Goal: Check status: Check status

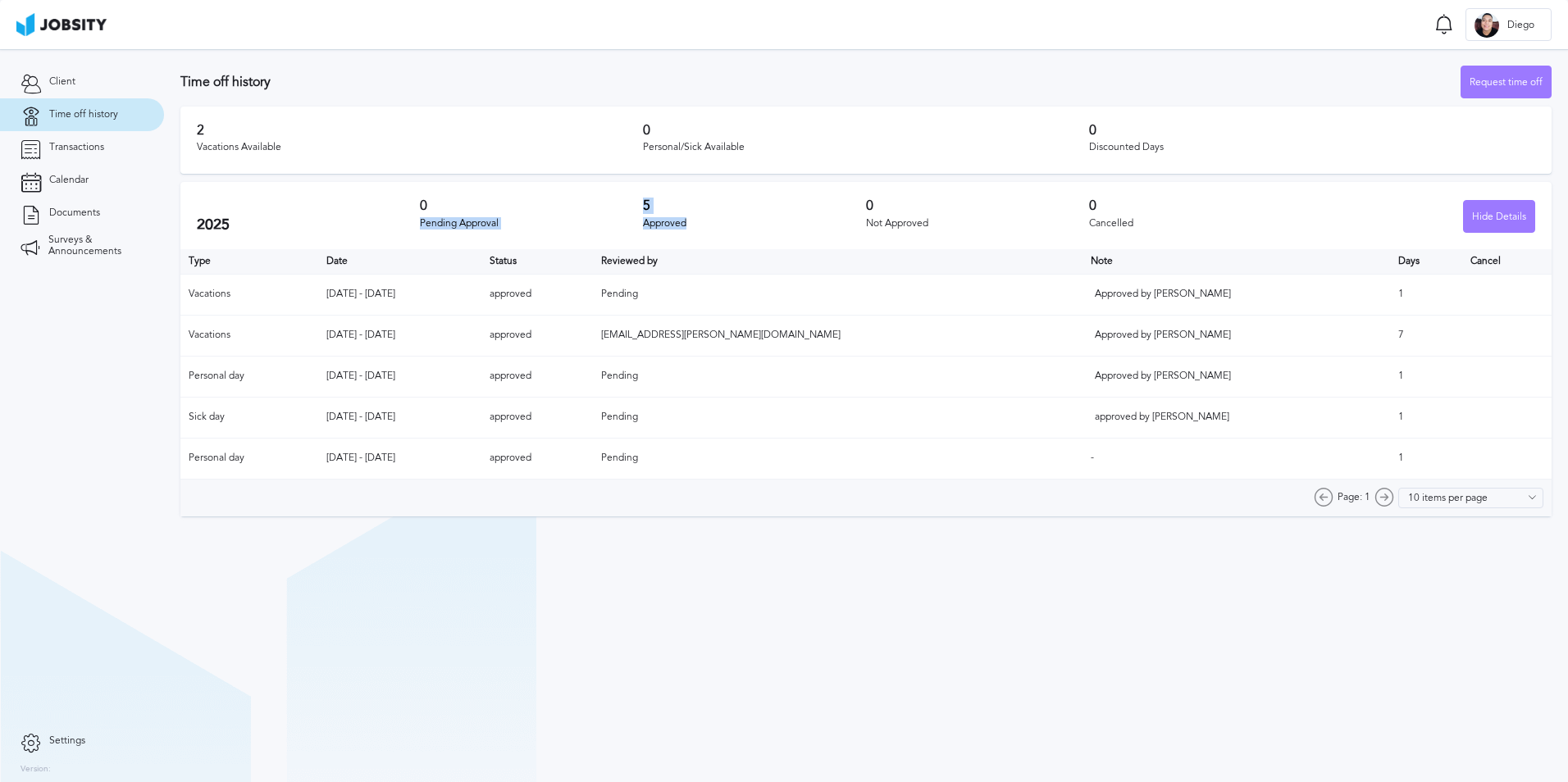
drag, startPoint x: 631, startPoint y: 211, endPoint x: 712, endPoint y: 224, distance: 82.0
click at [712, 224] on div "2025 0 Pending Approval 5 Approved 0 Not Approved 0 Cancelled Hide Details" at bounding box center [865, 216] width 1371 height 67
drag, startPoint x: 712, startPoint y: 224, endPoint x: 720, endPoint y: 224, distance: 8.0
click at [720, 224] on div "Approved" at bounding box center [754, 224] width 223 height 12
drag, startPoint x: 707, startPoint y: 339, endPoint x: 593, endPoint y: 340, distance: 114.0
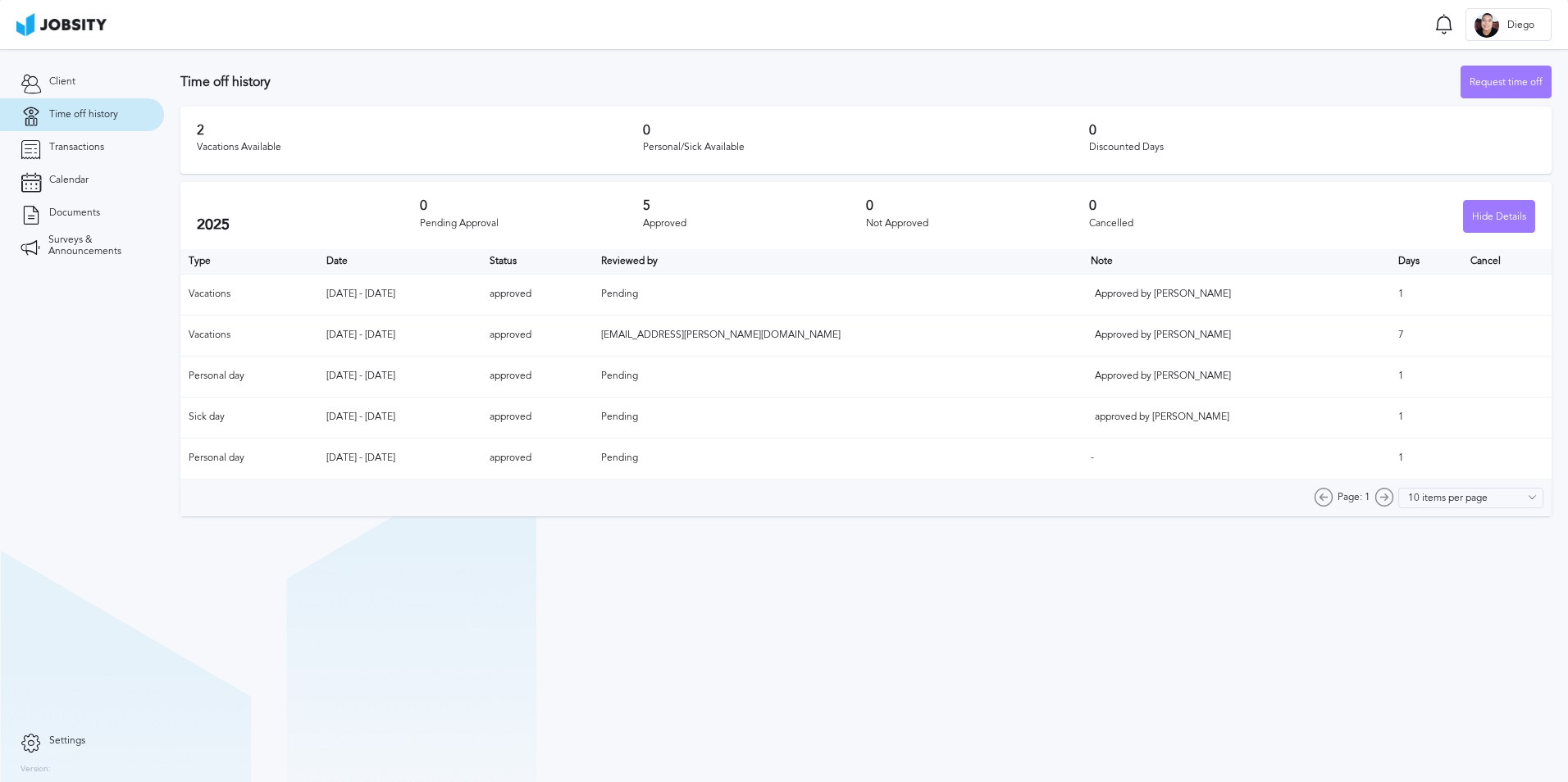
click at [593, 340] on tr "Vacations [DATE] - [DATE] approved [EMAIL_ADDRESS][PERSON_NAME][DOMAIN_NAME] Ap…" at bounding box center [865, 335] width 1371 height 41
drag, startPoint x: 593, startPoint y: 340, endPoint x: 610, endPoint y: 293, distance: 50.0
click at [612, 293] on table "Type Date Status Reviewed by Note Days Cancel Vacations [DATE] - [DATE] approve…" at bounding box center [865, 364] width 1371 height 230
drag, startPoint x: 610, startPoint y: 294, endPoint x: 702, endPoint y: 302, distance: 92.3
click at [700, 302] on tr "Vacations [DATE] - [DATE] approved Pending Approved by [PERSON_NAME] 1" at bounding box center [865, 294] width 1371 height 41
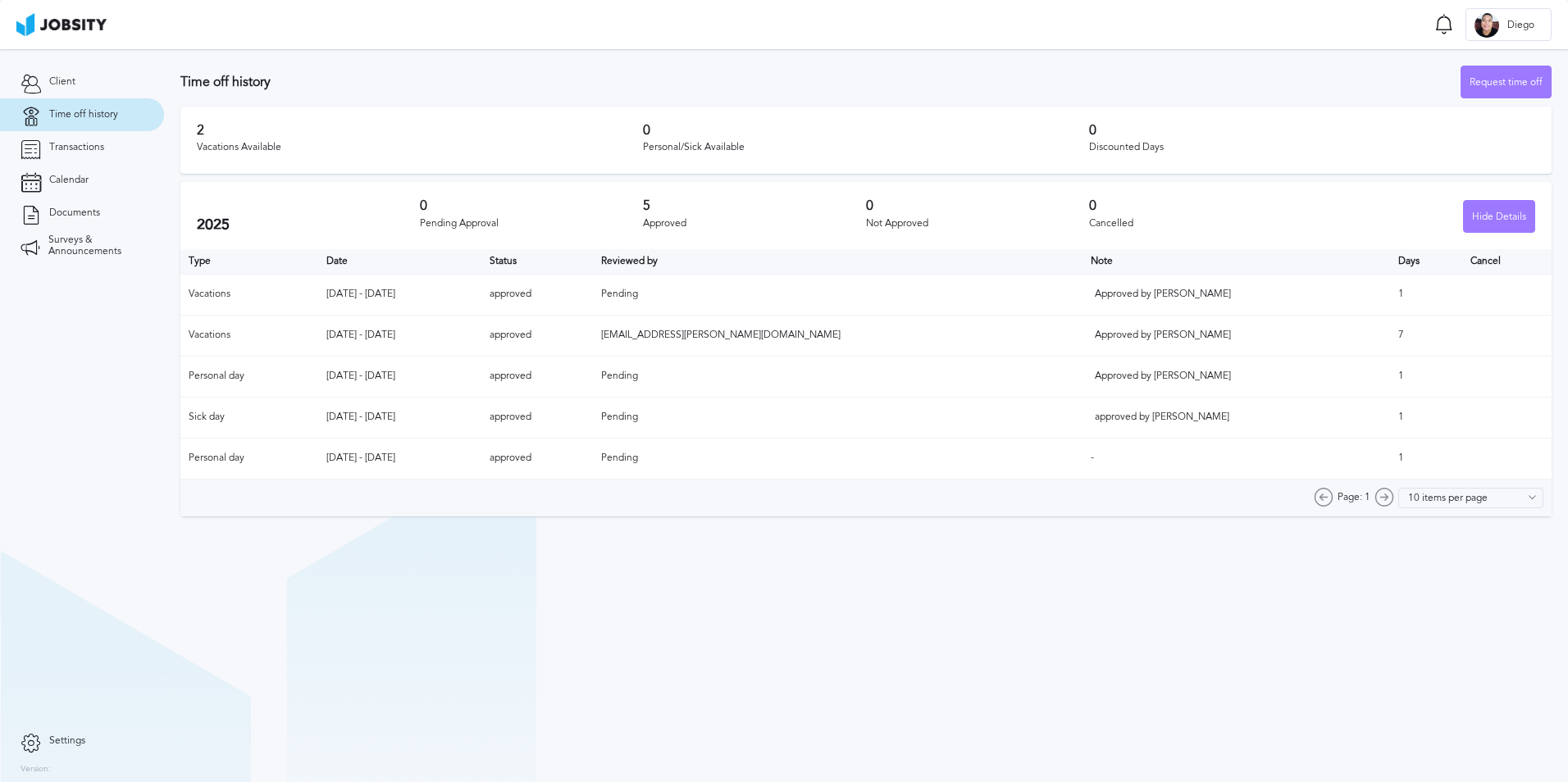
click at [593, 334] on td "approved" at bounding box center [537, 335] width 112 height 41
drag, startPoint x: 727, startPoint y: 327, endPoint x: 1453, endPoint y: 319, distance: 726.0
click at [1453, 319] on tr "Vacations [DATE] - [DATE] approved [EMAIL_ADDRESS][PERSON_NAME][DOMAIN_NAME] Ap…" at bounding box center [865, 335] width 1371 height 41
click at [1395, 336] on td "7" at bounding box center [1425, 335] width 72 height 41
drag, startPoint x: 1378, startPoint y: 329, endPoint x: 1347, endPoint y: 303, distance: 40.5
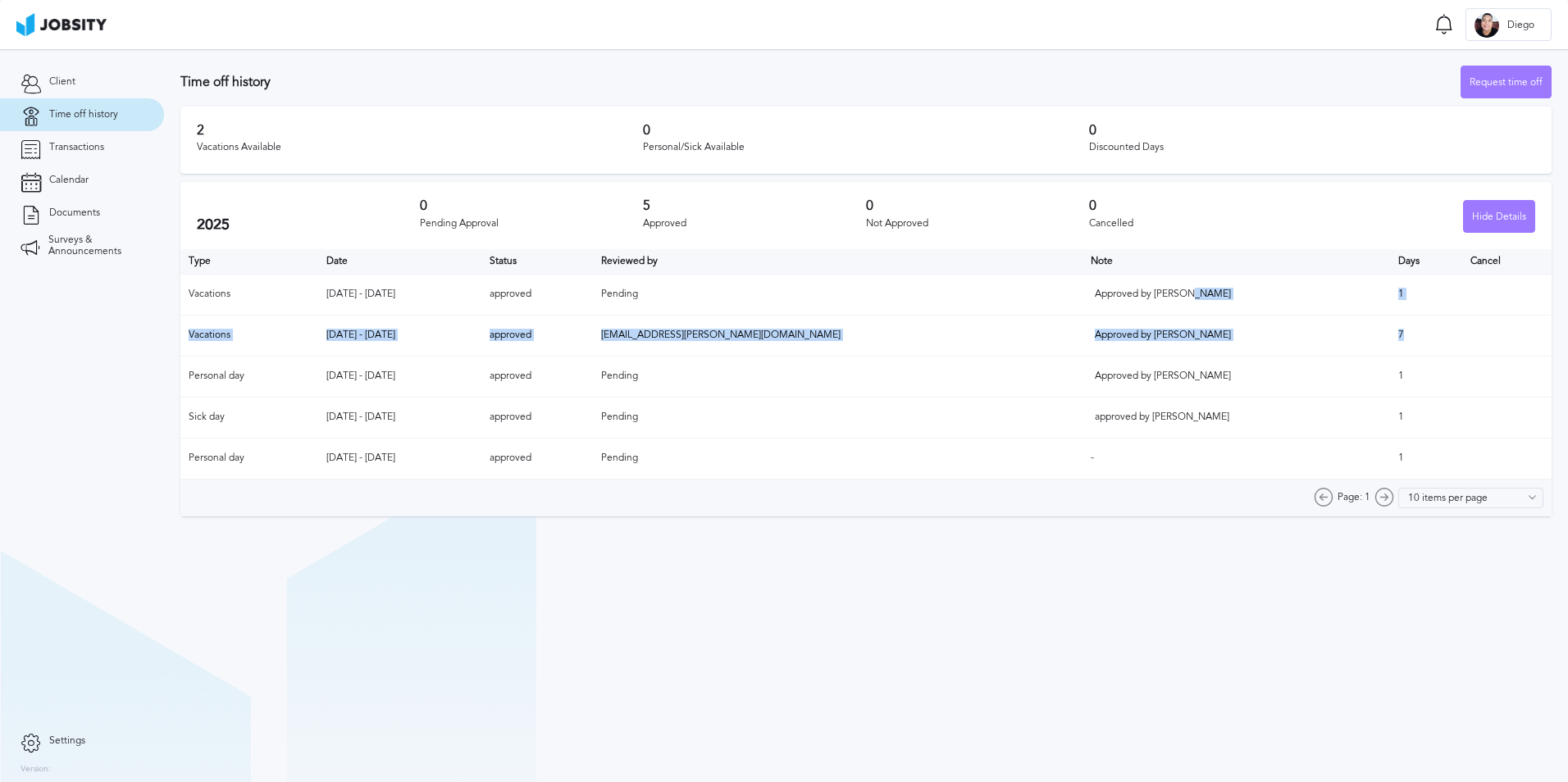
click at [1347, 303] on table "Type Date Status Reviewed by Note Days Cancel Vacations [DATE] - [DATE] approve…" at bounding box center [865, 364] width 1371 height 230
